Goal: Task Accomplishment & Management: Manage account settings

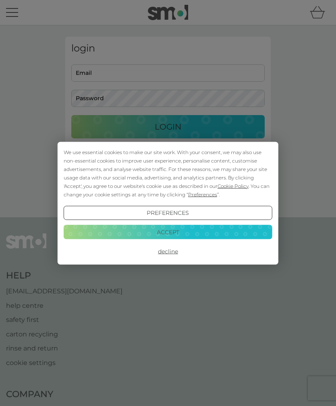
click at [200, 236] on button "Accept" at bounding box center [168, 232] width 208 height 14
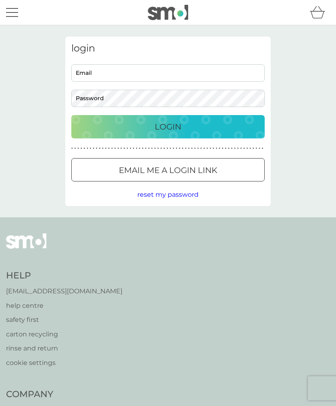
click at [230, 70] on input "Email" at bounding box center [167, 72] width 193 height 17
type input "[EMAIL_ADDRESS][DOMAIN_NAME]"
click at [168, 126] on button "Login" at bounding box center [167, 126] width 193 height 23
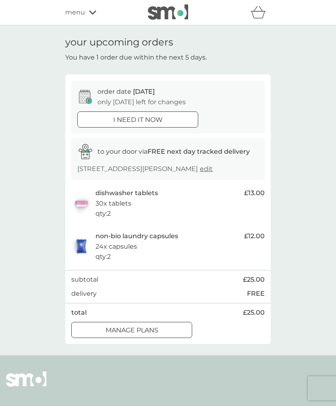
click at [163, 336] on div "manage plans" at bounding box center [132, 330] width 120 height 10
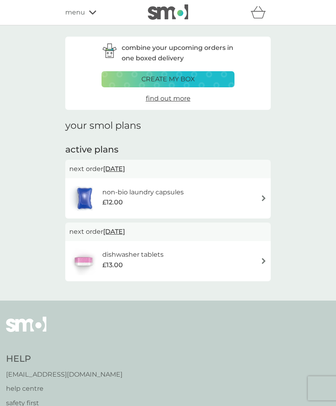
click at [125, 169] on span "9 Oct 2025" at bounding box center [114, 169] width 22 height 16
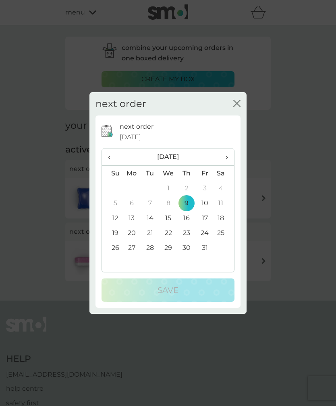
click at [188, 235] on td "23" at bounding box center [186, 232] width 18 height 15
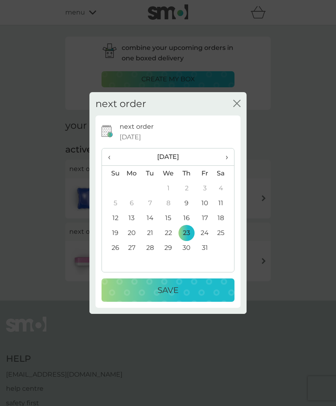
click at [117, 230] on td "19" at bounding box center [112, 232] width 21 height 15
click at [178, 291] on p "Save" at bounding box center [167, 290] width 21 height 13
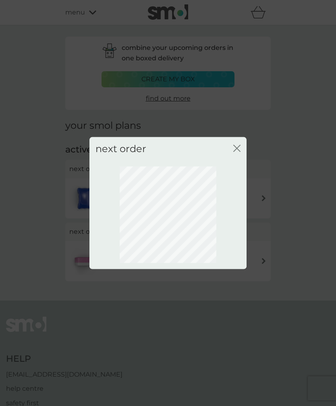
click at [238, 151] on icon "close" at bounding box center [236, 147] width 7 height 7
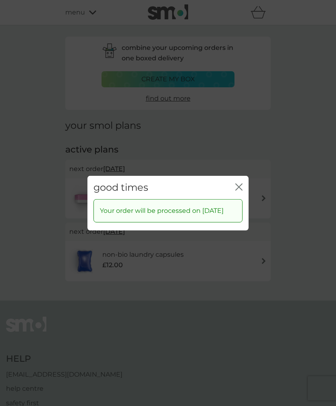
click at [240, 183] on icon "close" at bounding box center [240, 186] width 3 height 6
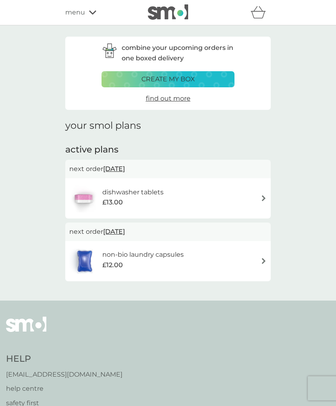
click at [125, 170] on span "9 Oct 2025" at bounding box center [114, 169] width 22 height 16
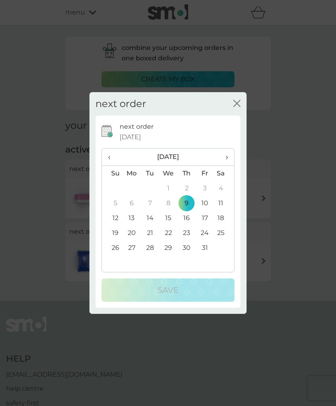
click at [113, 233] on td "19" at bounding box center [112, 232] width 21 height 15
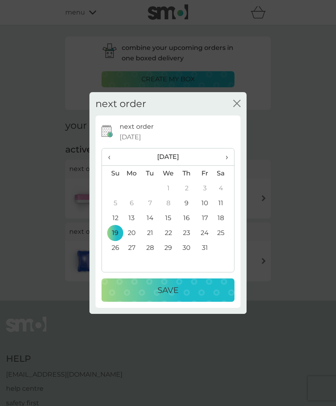
click at [188, 292] on div "Save" at bounding box center [167, 290] width 117 height 13
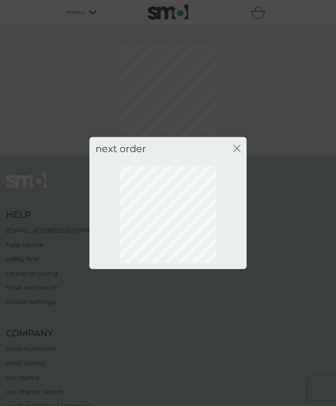
click at [237, 150] on icon "close" at bounding box center [236, 147] width 7 height 7
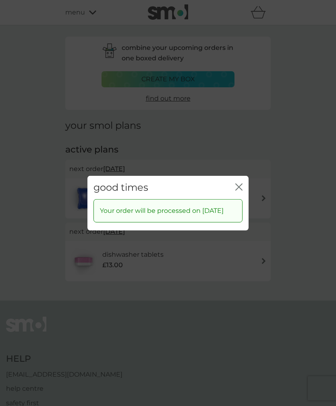
click at [242, 183] on icon "close" at bounding box center [238, 186] width 7 height 7
